Goal: Check status: Check status

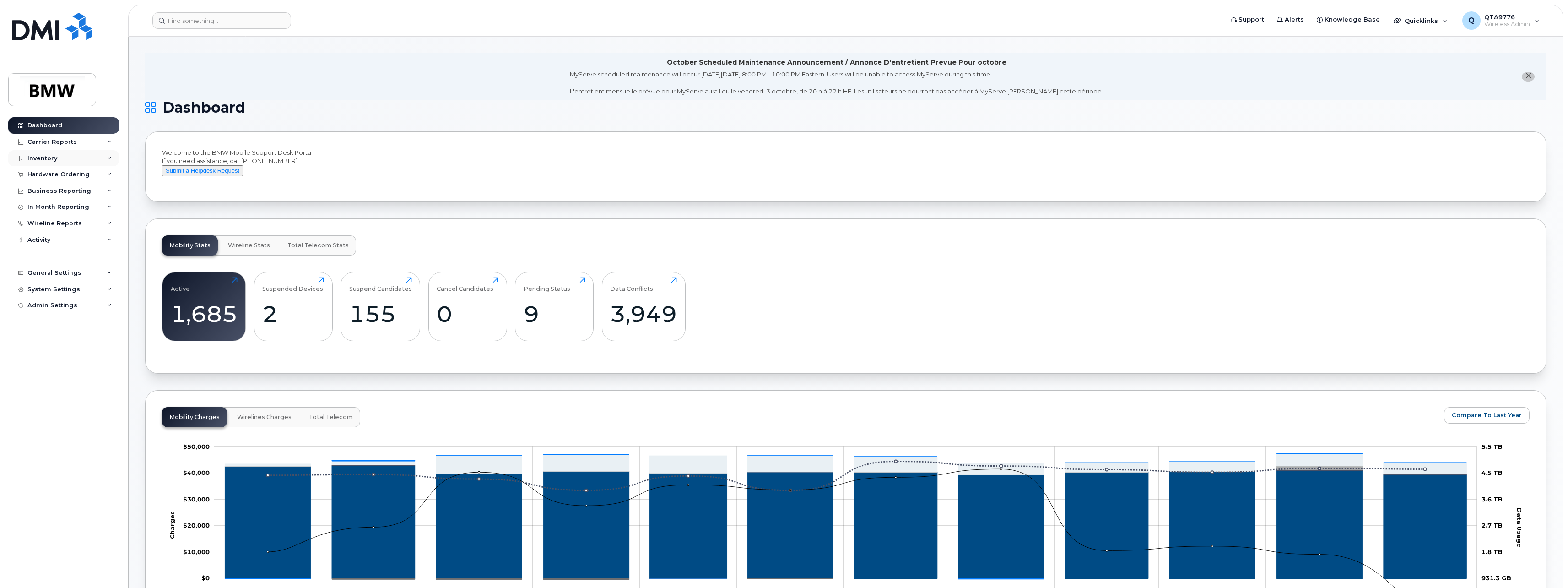
click at [33, 159] on div "Inventory" at bounding box center [42, 158] width 29 height 7
click at [57, 279] on div "Hardware Ordering" at bounding box center [58, 280] width 62 height 7
click at [43, 312] on div "Orders" at bounding box center [43, 314] width 22 height 8
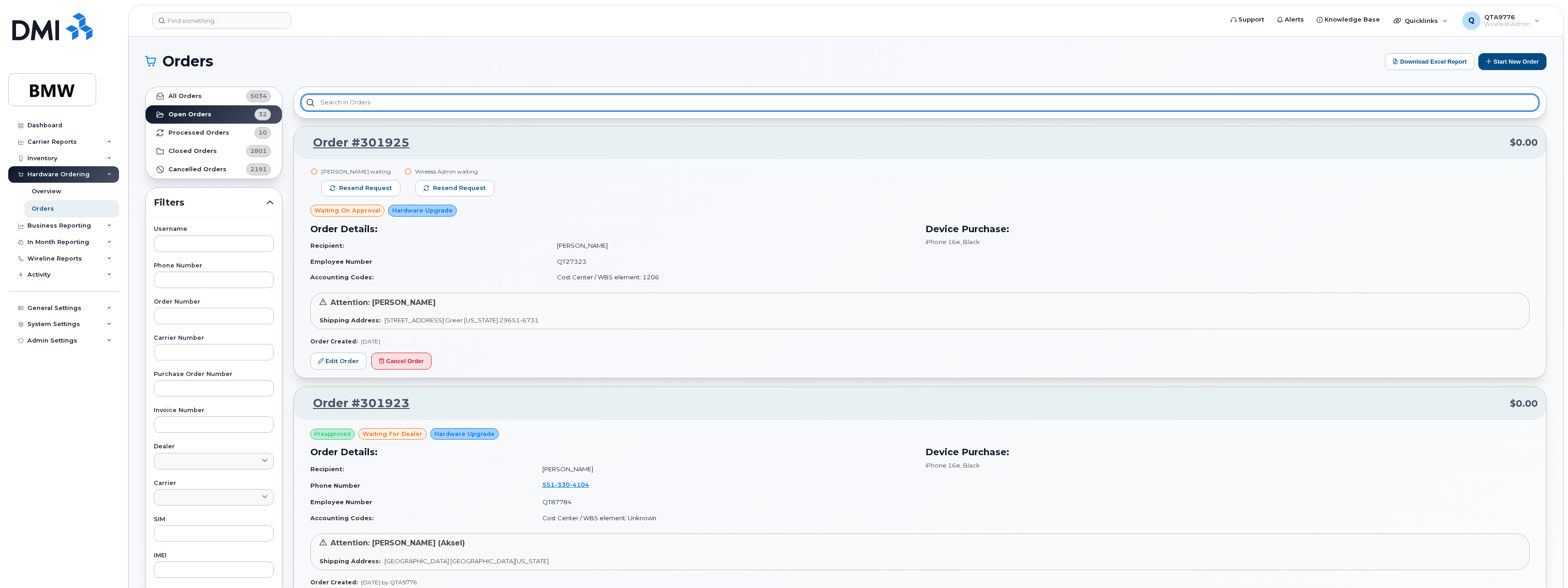
click at [356, 99] on input "text" at bounding box center [920, 102] width 1238 height 16
paste input "301755"
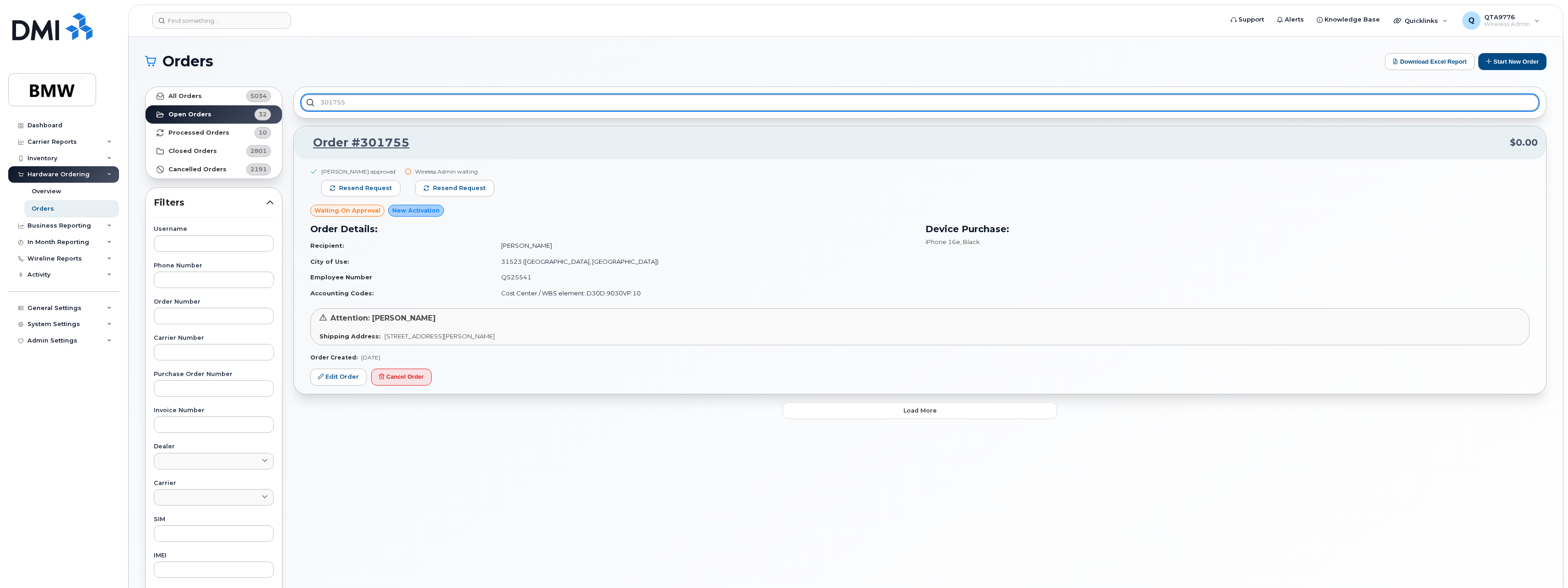
type input "301755"
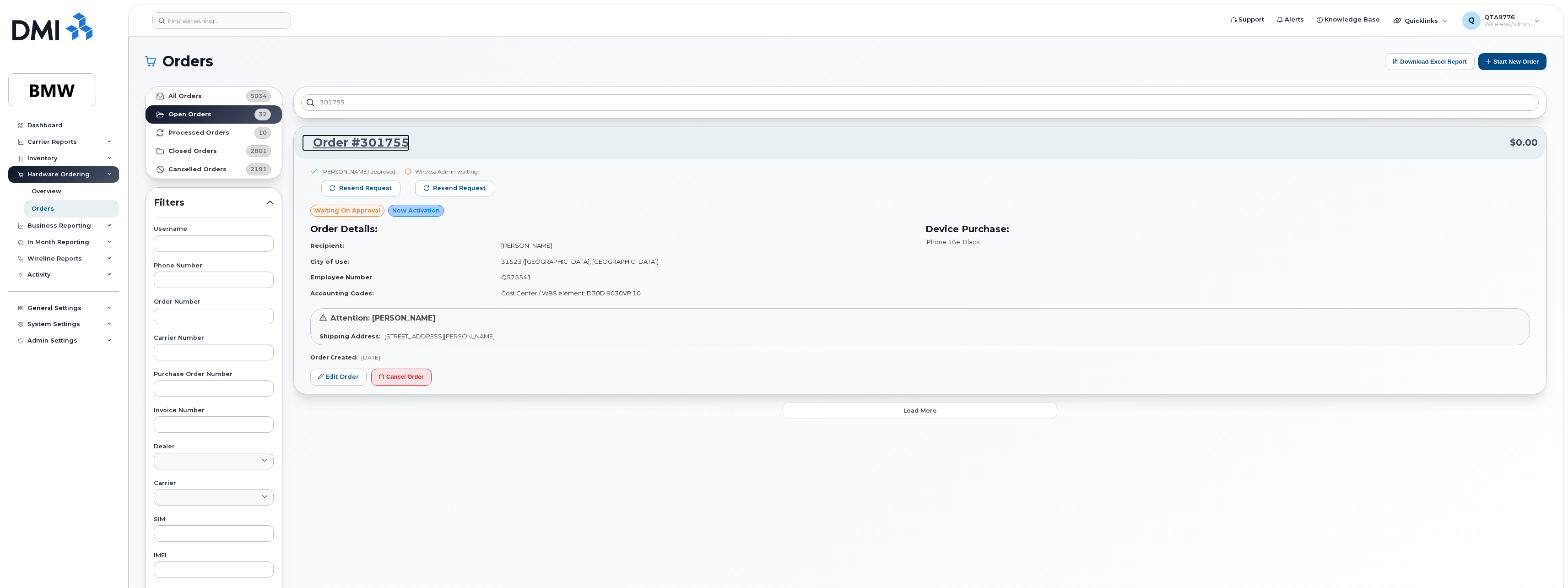
click at [330, 145] on link "Order #301755" at bounding box center [356, 143] width 108 height 16
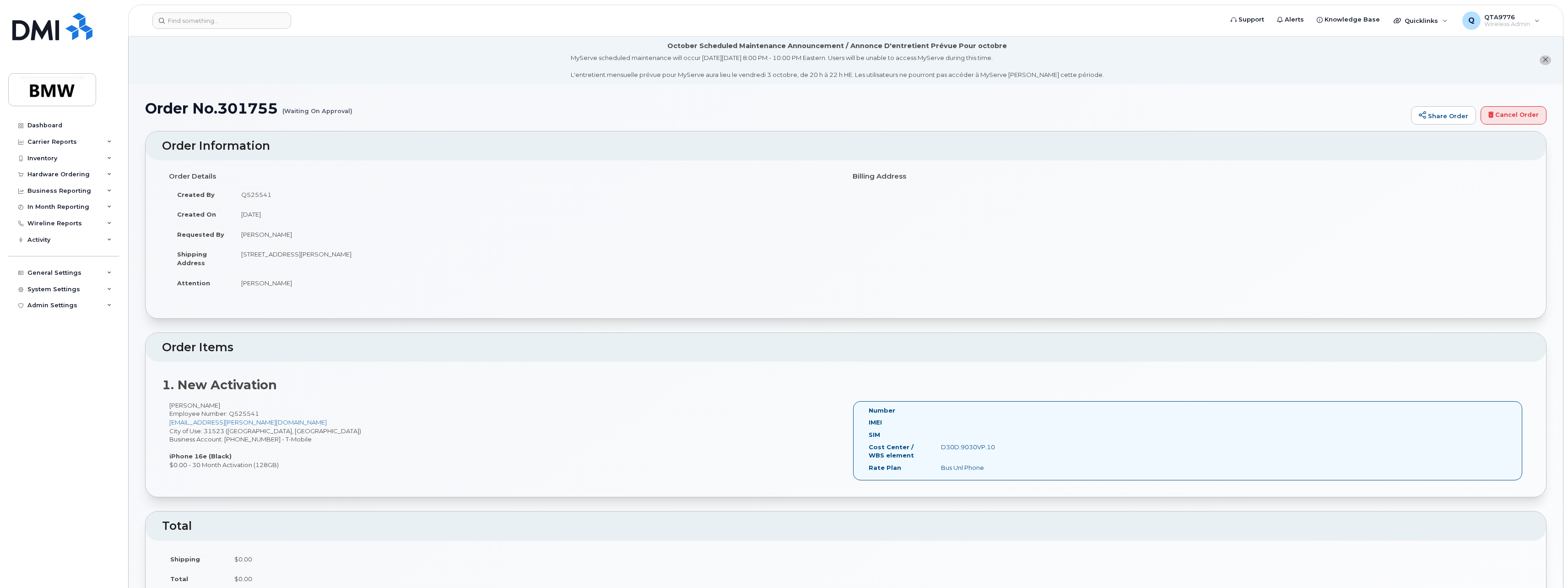
click at [1547, 61] on icon "close notification" at bounding box center [1545, 60] width 6 height 6
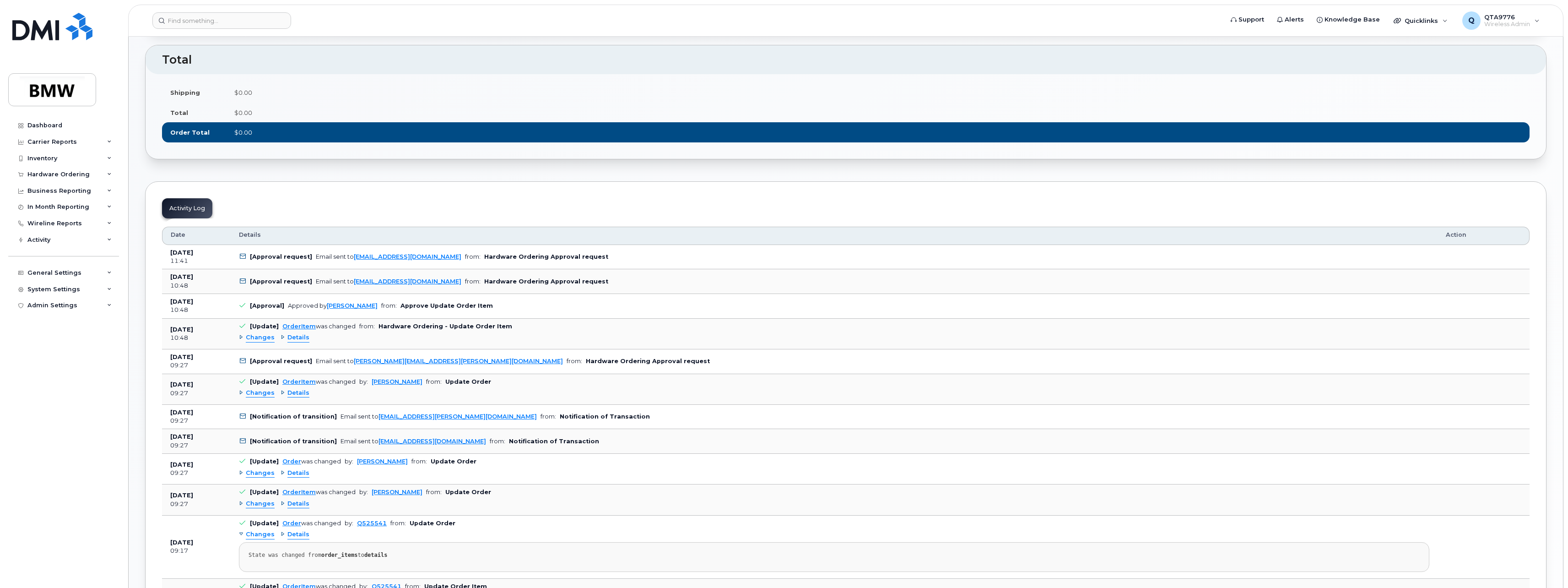
scroll to position [412, 0]
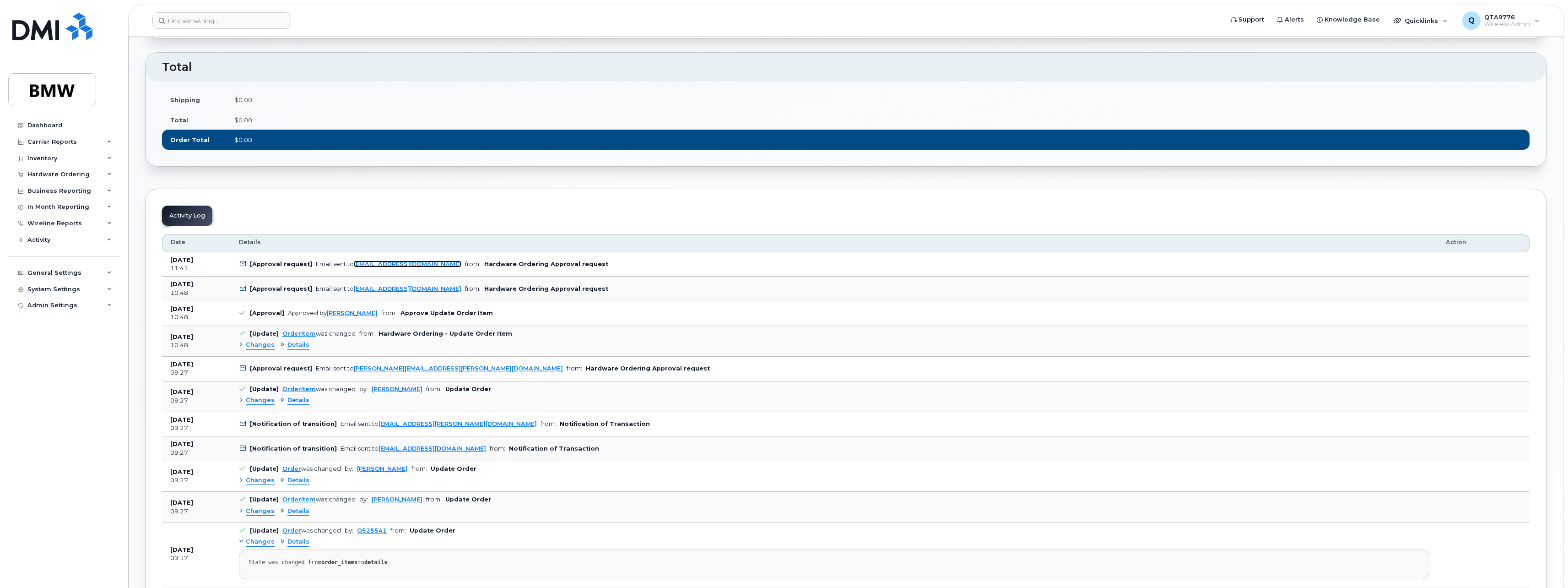
click at [371, 264] on link "MMSAprrovals@list.bmw.com" at bounding box center [407, 263] width 108 height 7
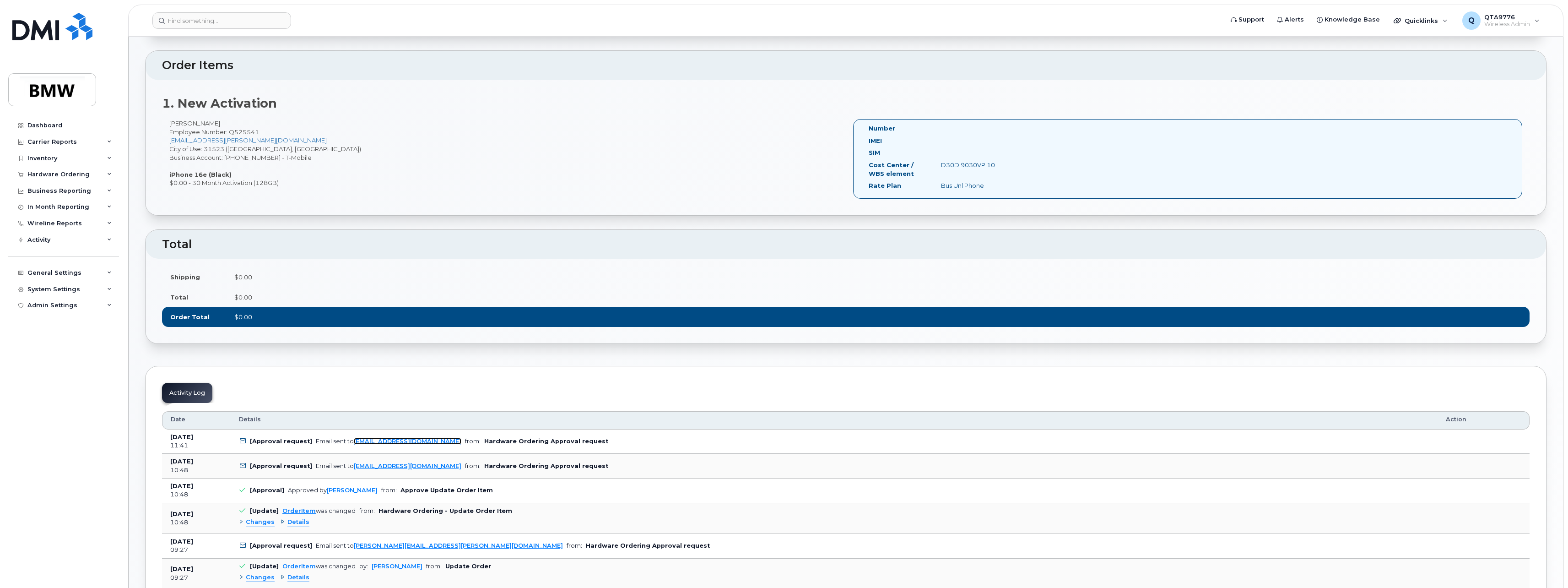
scroll to position [0, 0]
